Goal: Navigation & Orientation: Find specific page/section

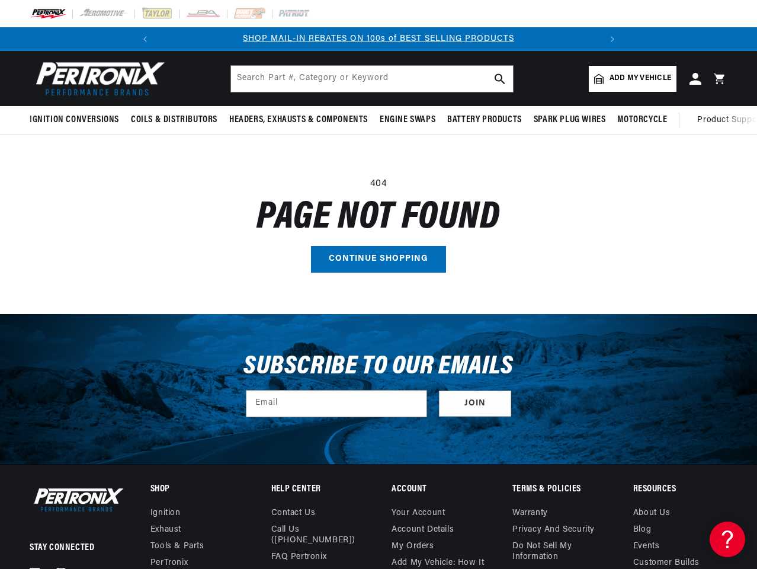
scroll to position [0, 442]
click at [379, 284] on main "404 Page not found Continue shopping" at bounding box center [378, 224] width 757 height 178
click at [146, 39] on icon "Translation missing: en.sections.announcements.previous_announcement" at bounding box center [145, 39] width 4 height 6
click at [79, 39] on slideshow-component "SHOP MAIL-IN REBATES ON 100s of BEST SELLING PRODUCTS FREE SHIPPING ON ORDERS O…" at bounding box center [378, 39] width 757 height 24
click at [379, 39] on span "FREE SHIPPING ON ORDERS OVER $109" at bounding box center [381, 38] width 172 height 9
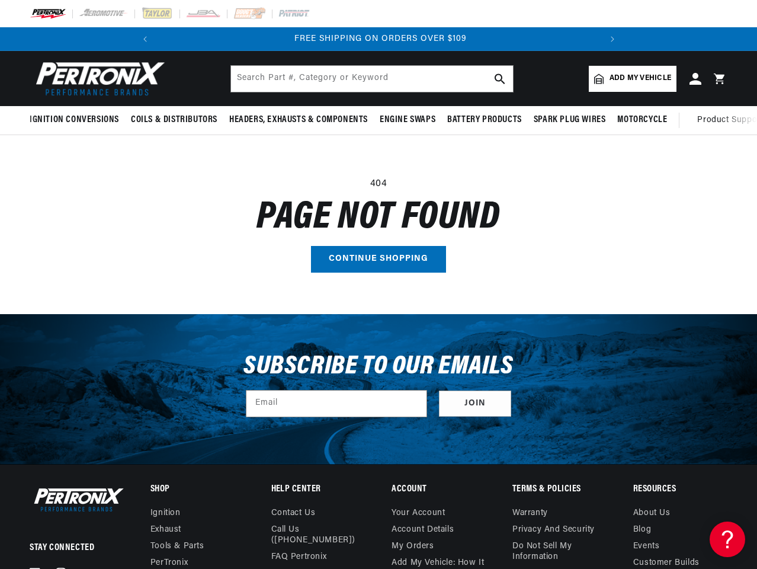
click at [612, 39] on icon "Translation missing: en.sections.announcements.next_announcement" at bounding box center [613, 39] width 4 height 6
click at [76, 120] on span "Ignition Conversions" at bounding box center [74, 120] width 89 height 12
click at [173, 120] on span "Coils & Distributors" at bounding box center [174, 120] width 87 height 12
click at [297, 120] on span "Headers, Exhausts & Components" at bounding box center [298, 120] width 139 height 12
click at [407, 120] on span "Engine Swaps" at bounding box center [408, 120] width 56 height 12
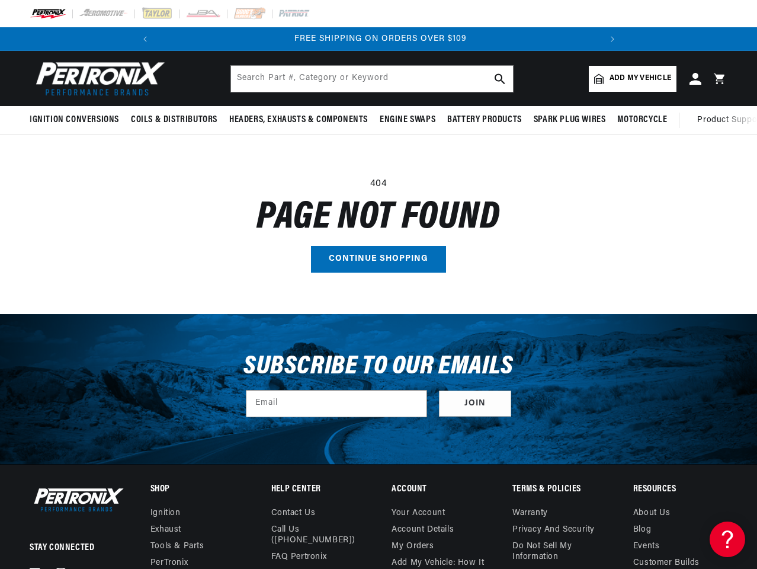
click at [485, 120] on span "Battery Products" at bounding box center [484, 120] width 75 height 12
